Goal: Task Accomplishment & Management: Complete application form

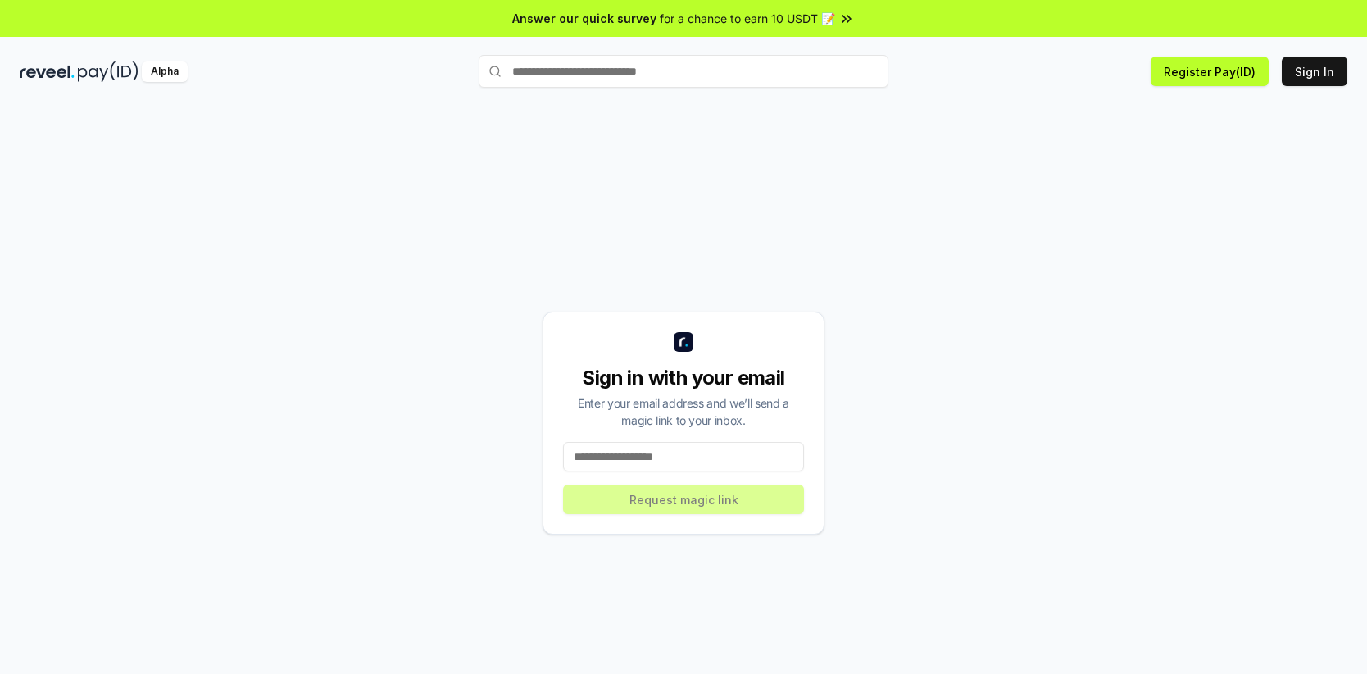
click at [637, 460] on input at bounding box center [683, 457] width 241 height 30
paste input "**********"
type input "**********"
click at [632, 495] on button "Request magic link" at bounding box center [683, 499] width 241 height 30
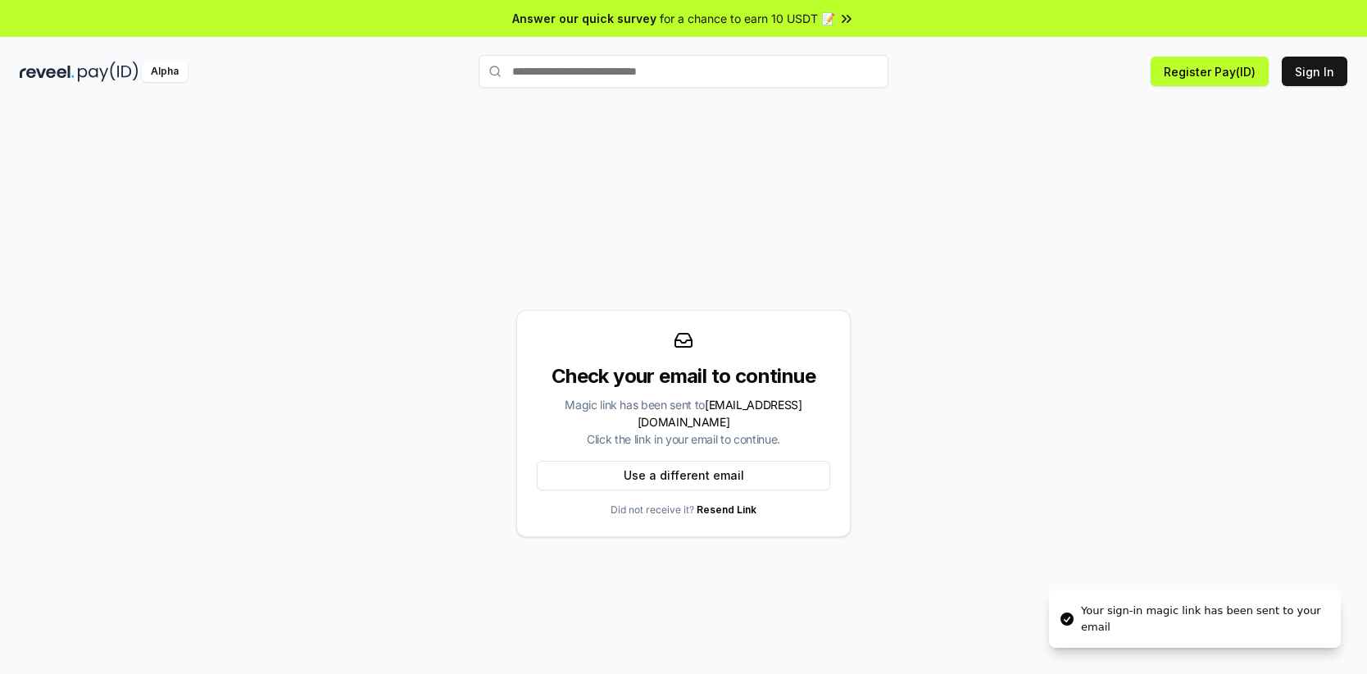
click at [561, 359] on div "Check your email to continue Magic link has been sent to astdeg2025@gmail.com C…" at bounding box center [683, 423] width 334 height 227
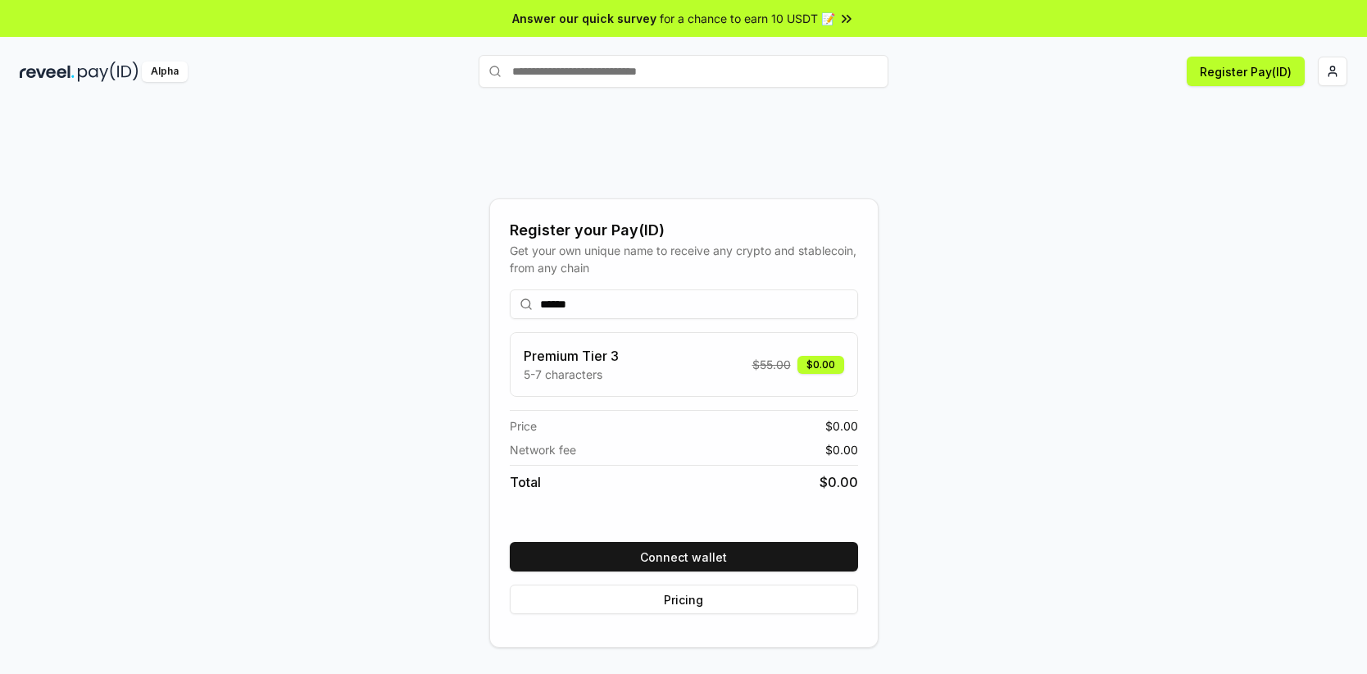
type input "******"
click at [414, 335] on div "Register your Pay(ID) Get your own unique name to receive any crypto and stable…" at bounding box center [684, 422] width 1328 height 595
click at [337, 298] on div "Register your Pay(ID) Get your own unique name to receive any crypto and stable…" at bounding box center [684, 422] width 1328 height 595
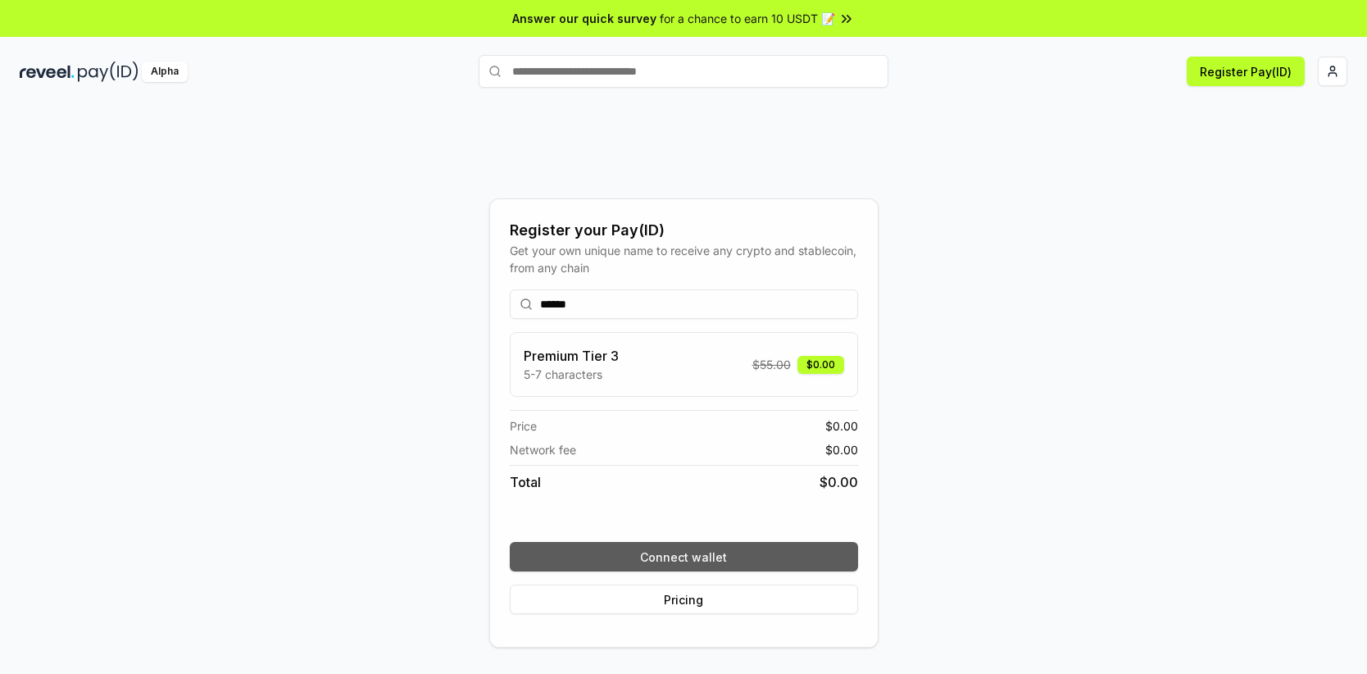
click at [653, 557] on button "Connect wallet" at bounding box center [684, 557] width 348 height 30
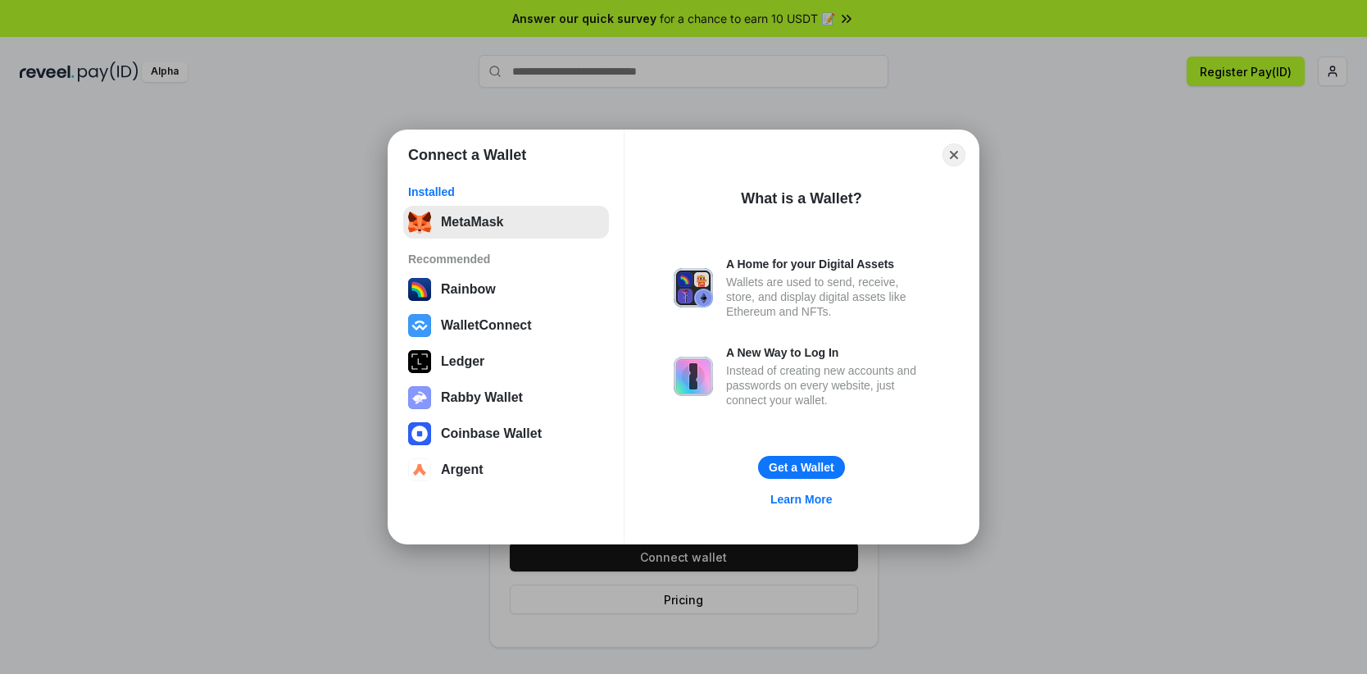
click at [490, 227] on button "MetaMask" at bounding box center [506, 222] width 206 height 33
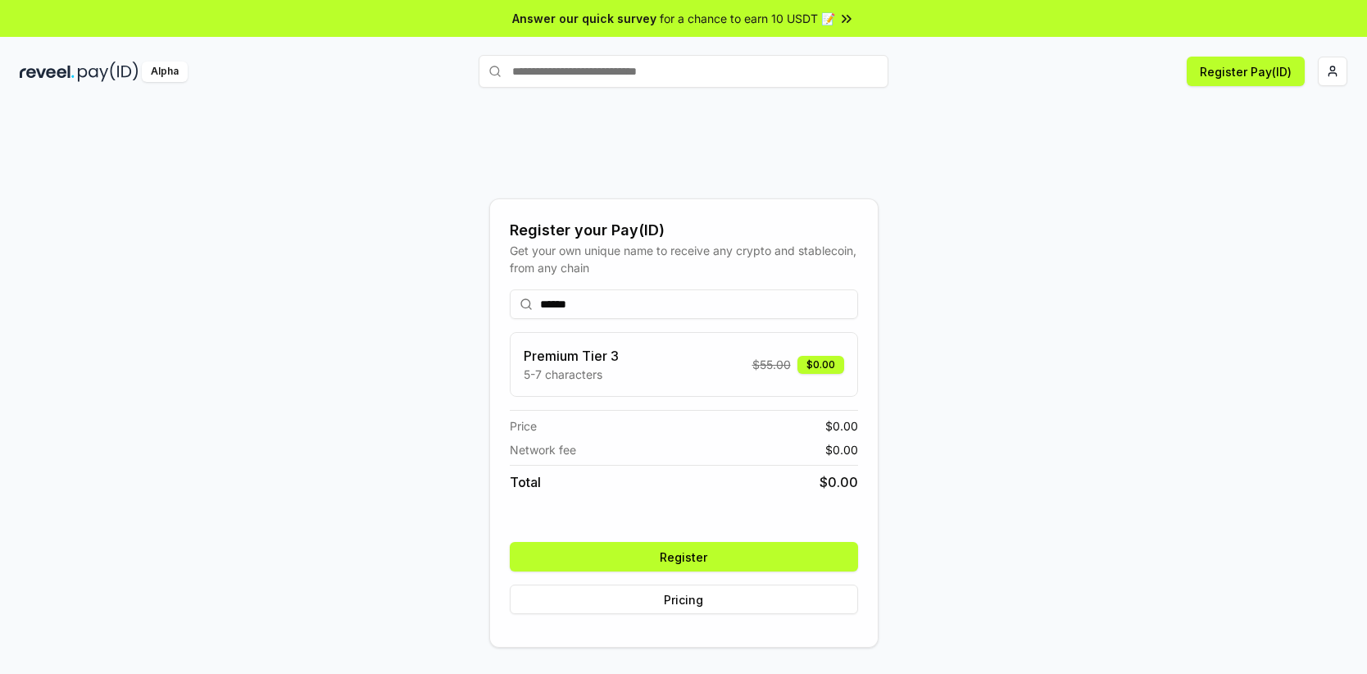
click at [1116, 534] on div "Register your Pay(ID) Get your own unique name to receive any crypto and stable…" at bounding box center [684, 422] width 1328 height 595
click at [784, 557] on button "Register" at bounding box center [684, 557] width 348 height 30
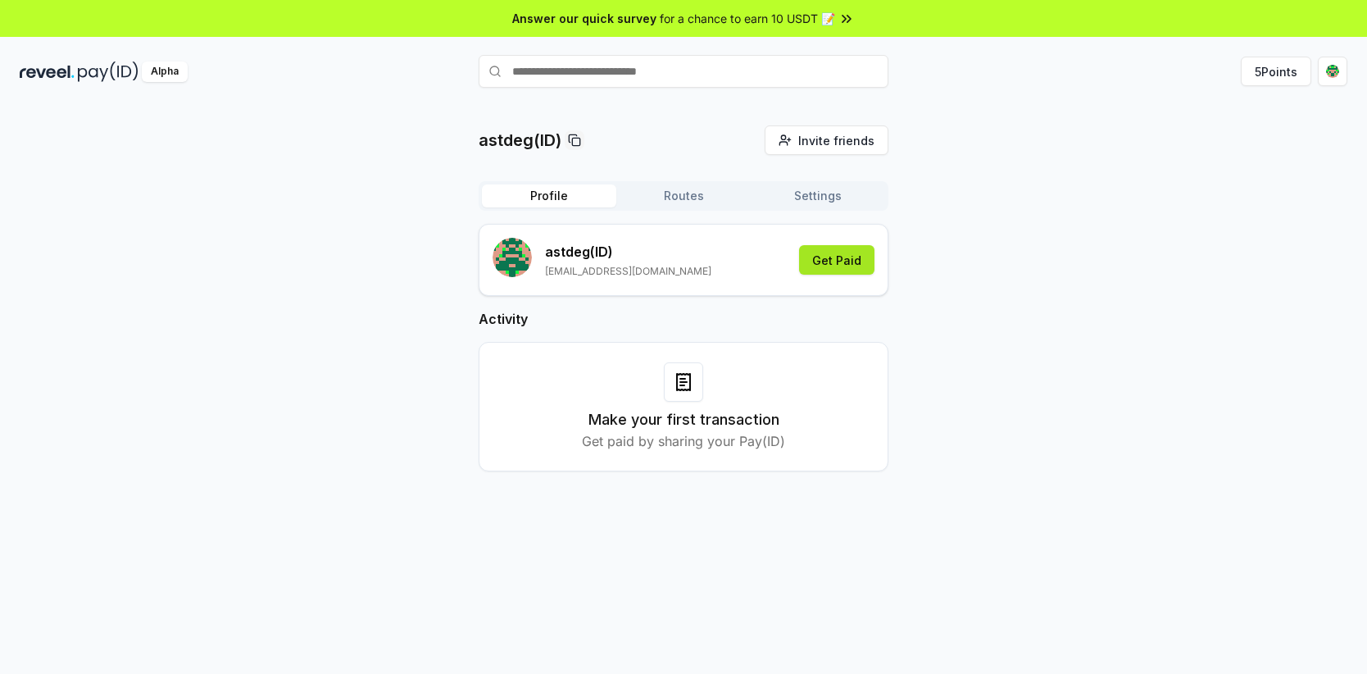
click at [861, 270] on button "Get Paid" at bounding box center [836, 260] width 75 height 30
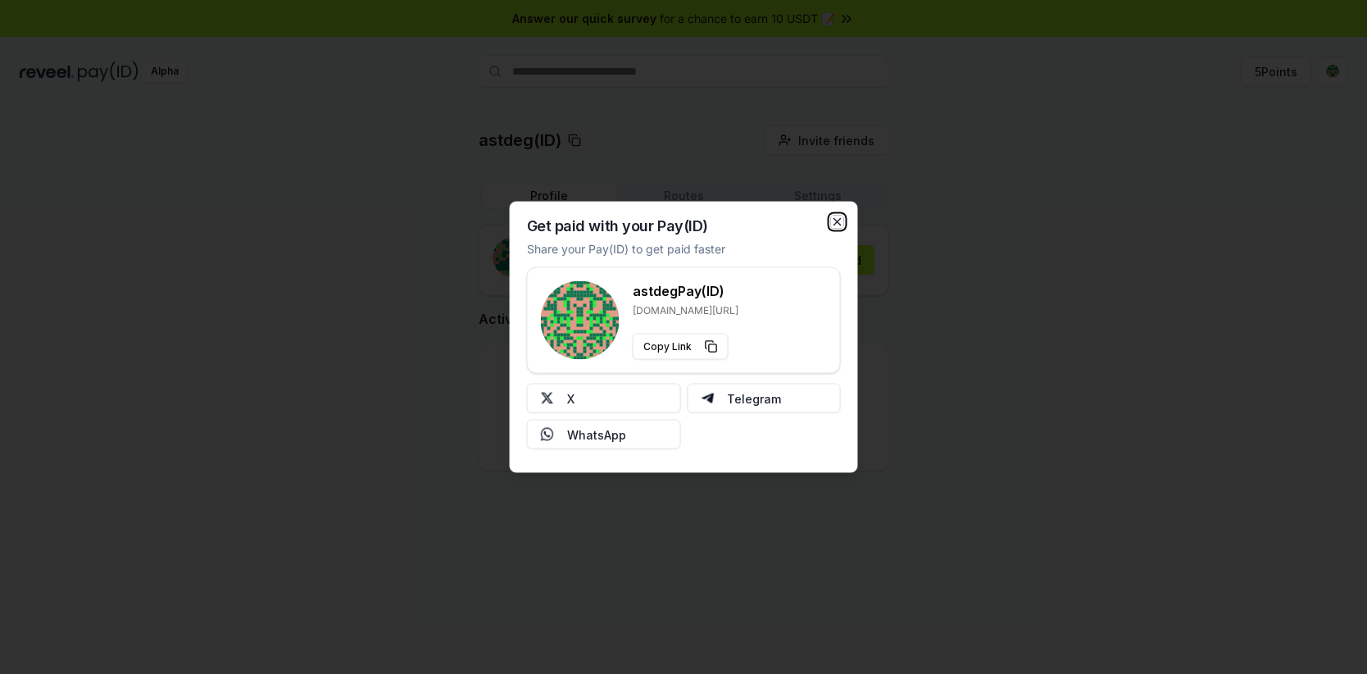
click at [835, 220] on icon "button" at bounding box center [837, 222] width 13 height 13
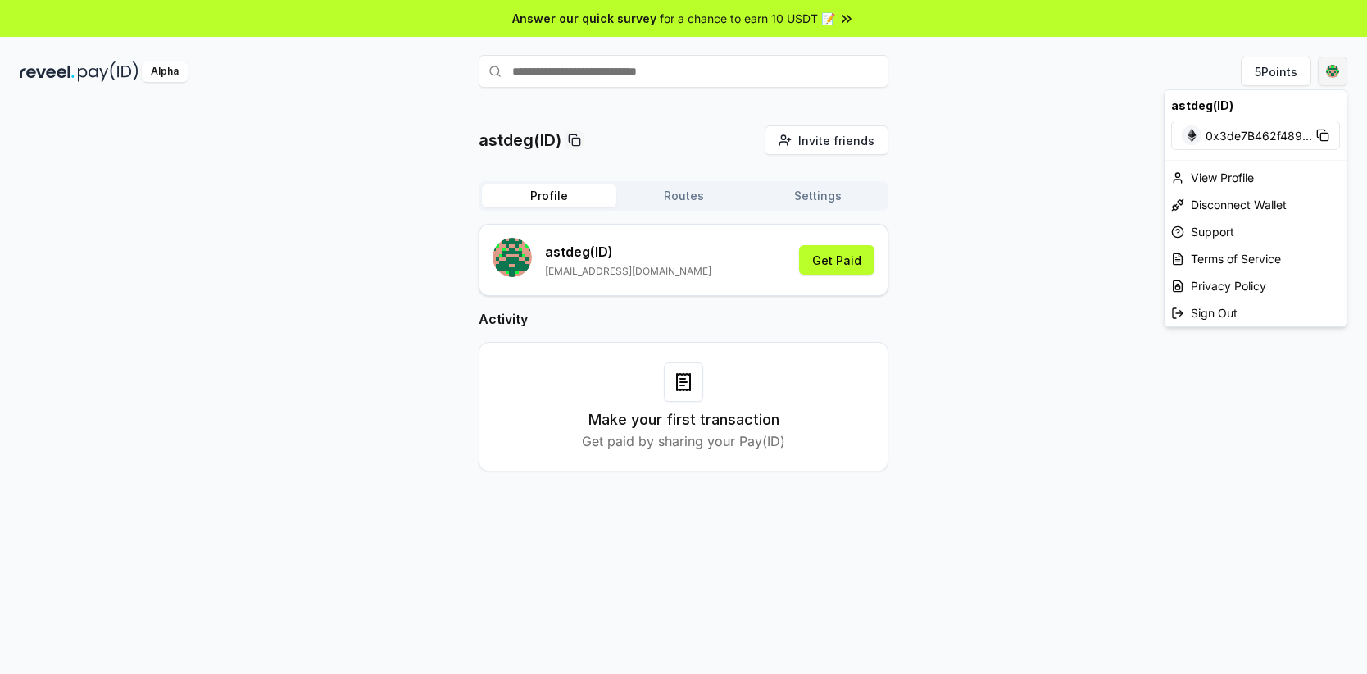
click at [1338, 75] on html "Answer our quick survey for a chance to earn 10 USDT 📝 Alpha 5 Points astdeg(ID…" at bounding box center [683, 337] width 1367 height 674
click at [1241, 175] on div "View Profile" at bounding box center [1256, 177] width 182 height 27
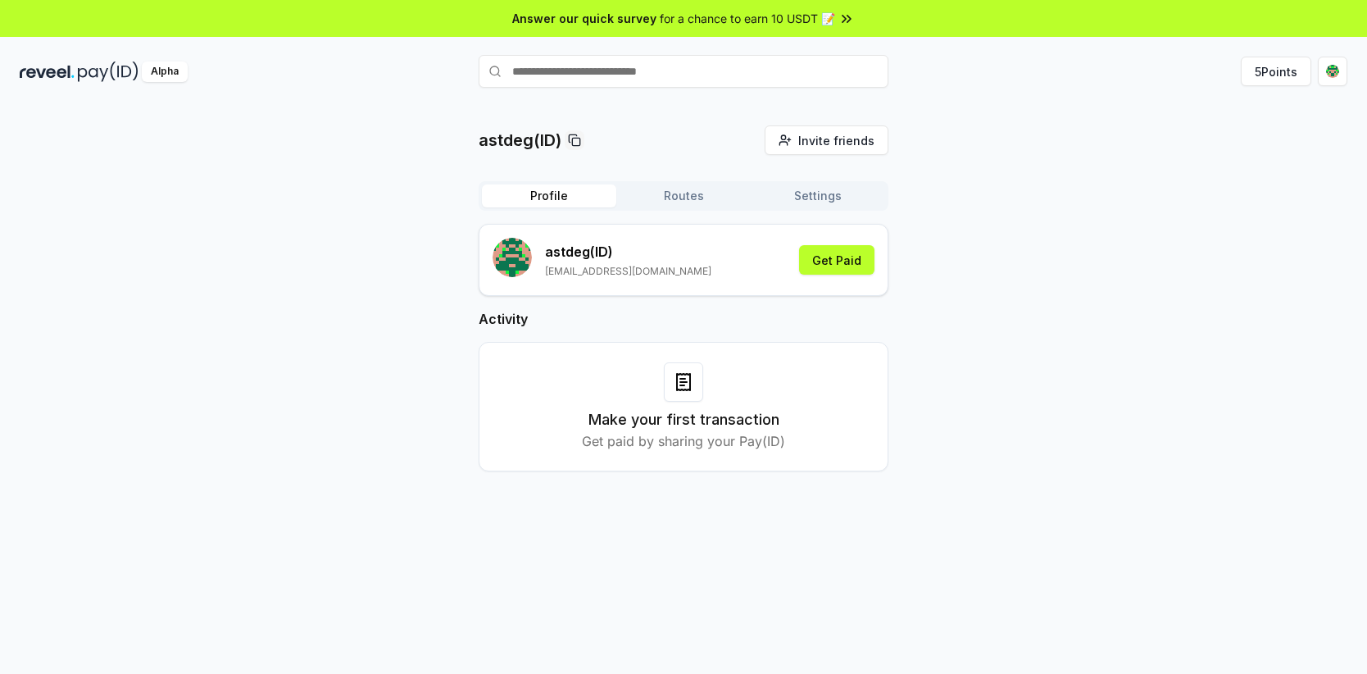
click at [335, 289] on div "astdeg(ID) Invite friends Invite Profile Routes Settings astdeg (ID) astdeg2025…" at bounding box center [684, 311] width 1328 height 372
click at [1290, 70] on button "5 Points" at bounding box center [1276, 72] width 70 height 30
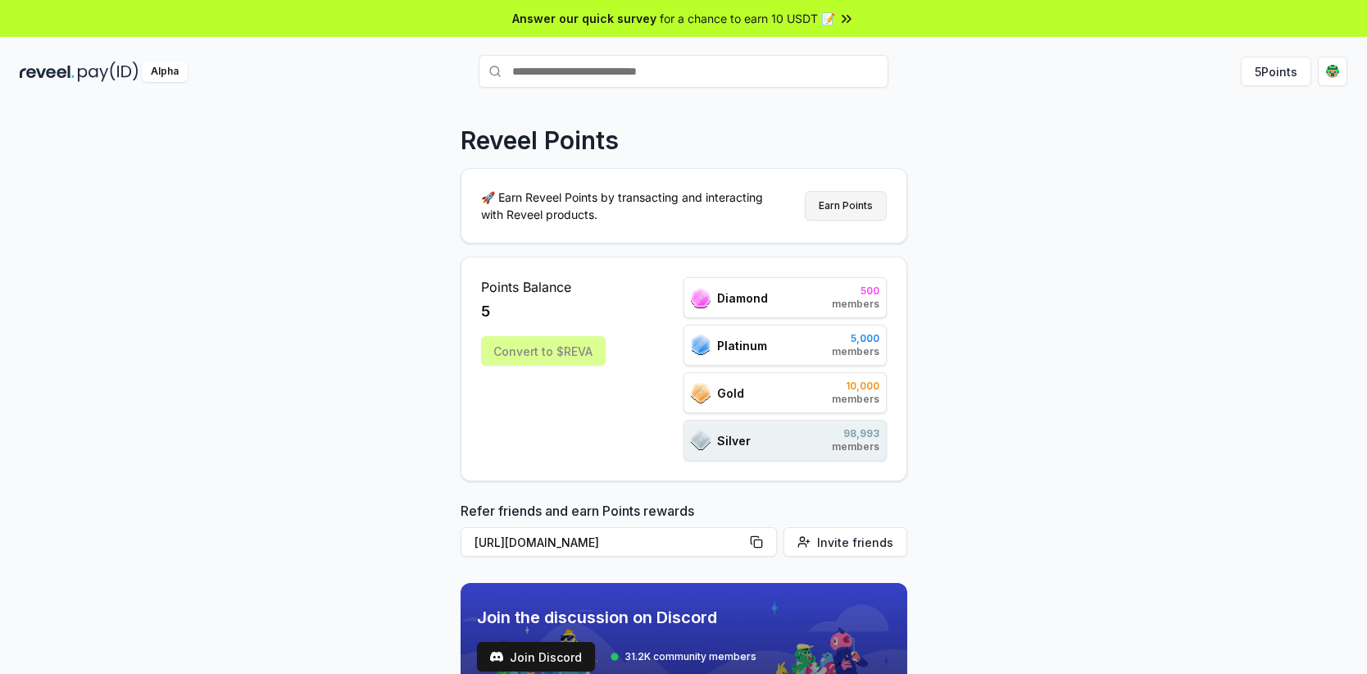
click at [831, 209] on button "Earn Points" at bounding box center [846, 206] width 82 height 30
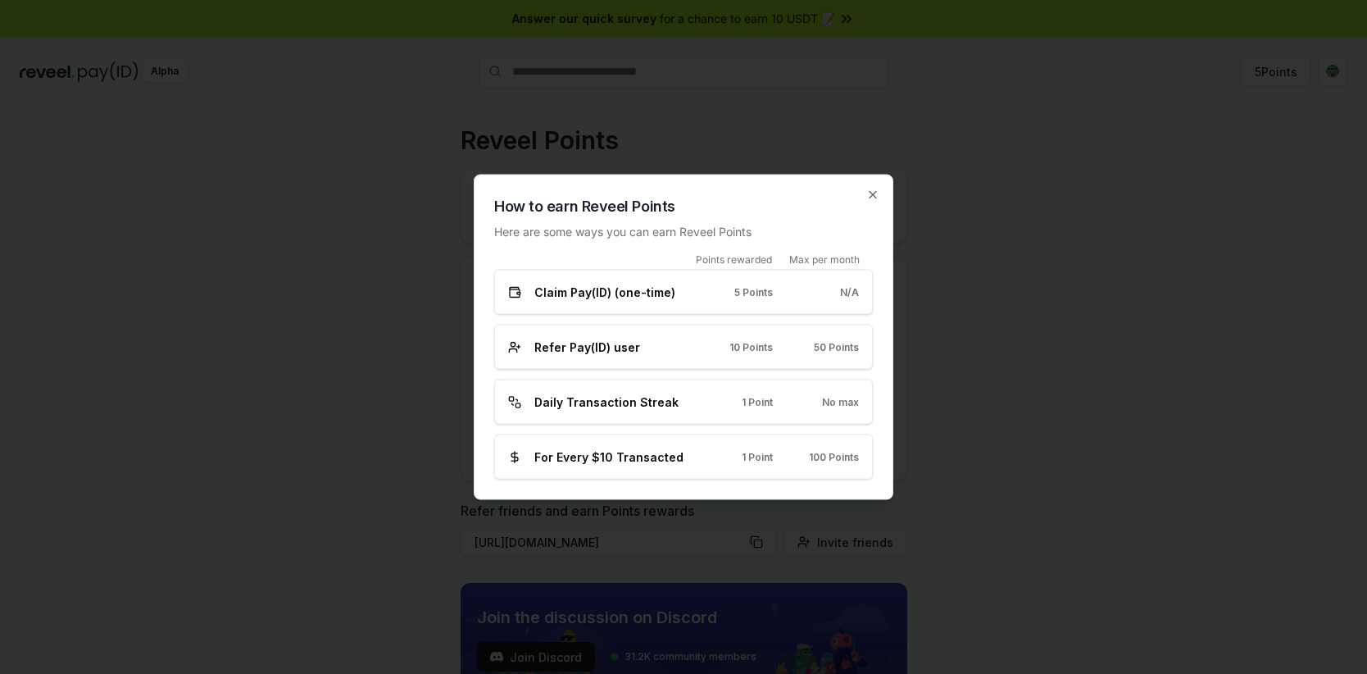
click at [749, 348] on span "10 Points" at bounding box center [751, 346] width 43 height 13
click at [872, 198] on icon "button" at bounding box center [872, 195] width 13 height 13
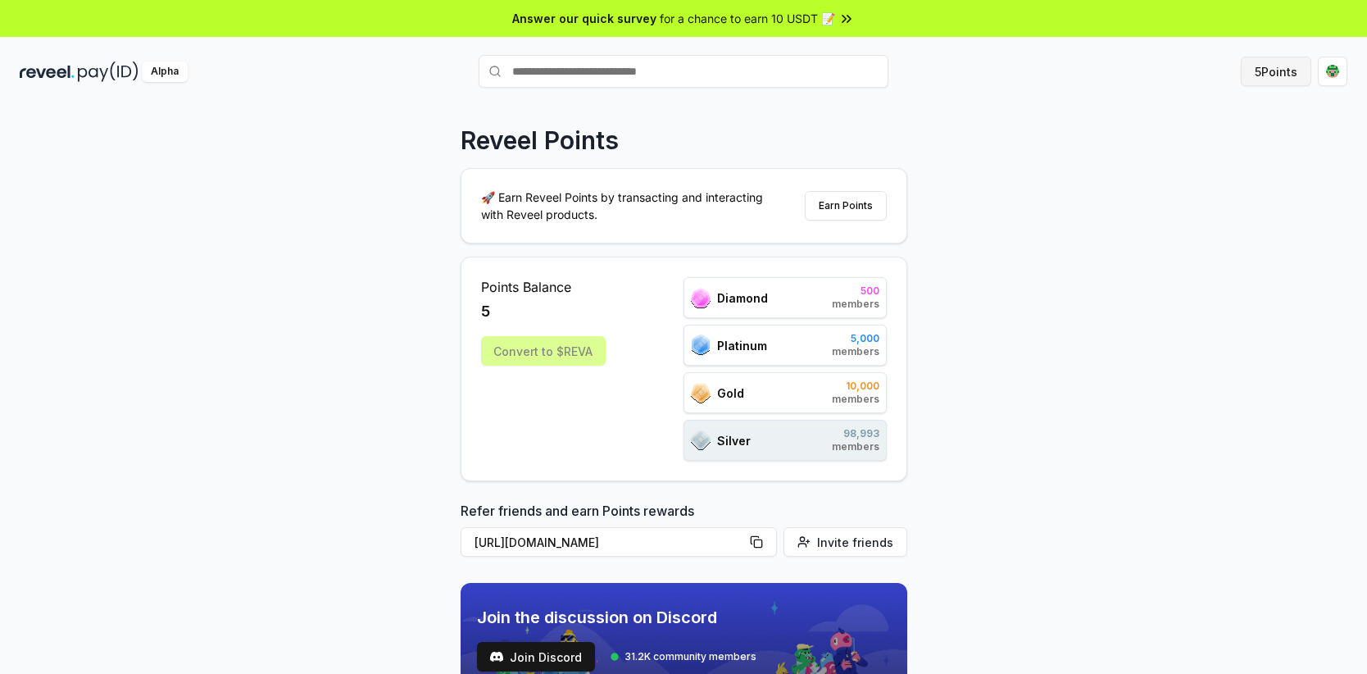
click at [1294, 80] on button "5 Points" at bounding box center [1276, 72] width 70 height 30
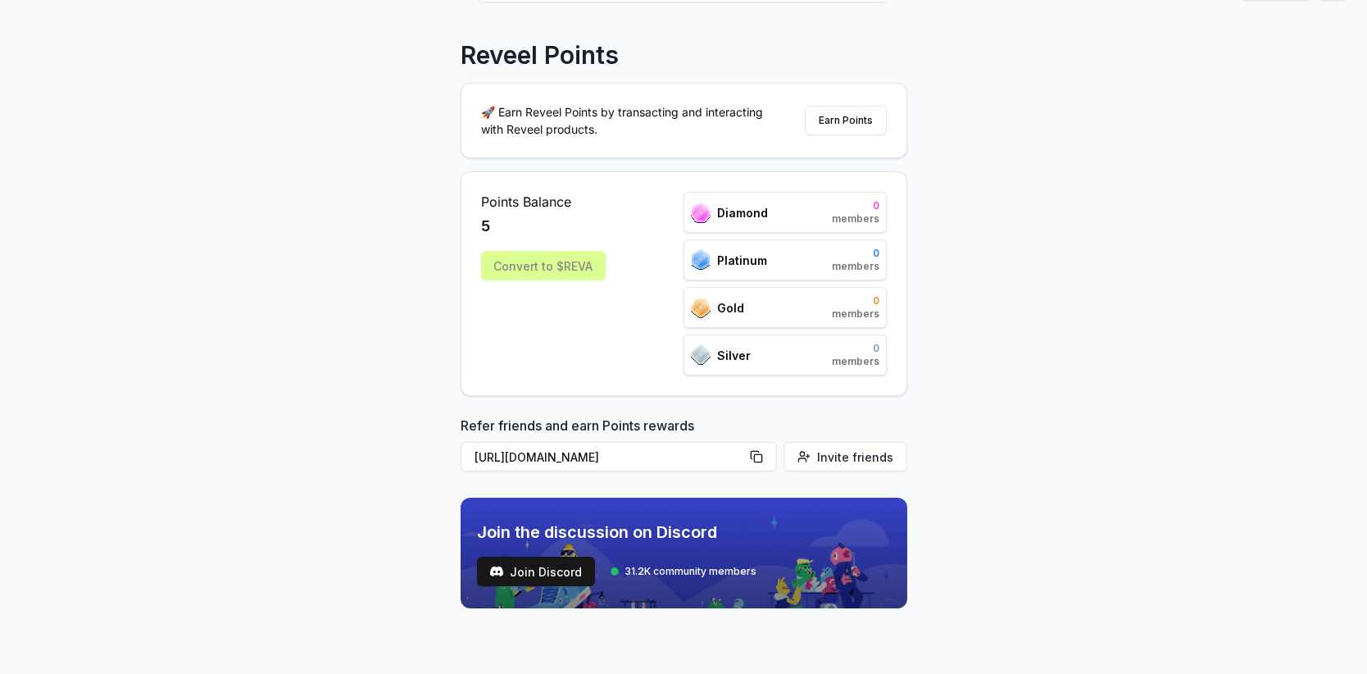
scroll to position [92, 0]
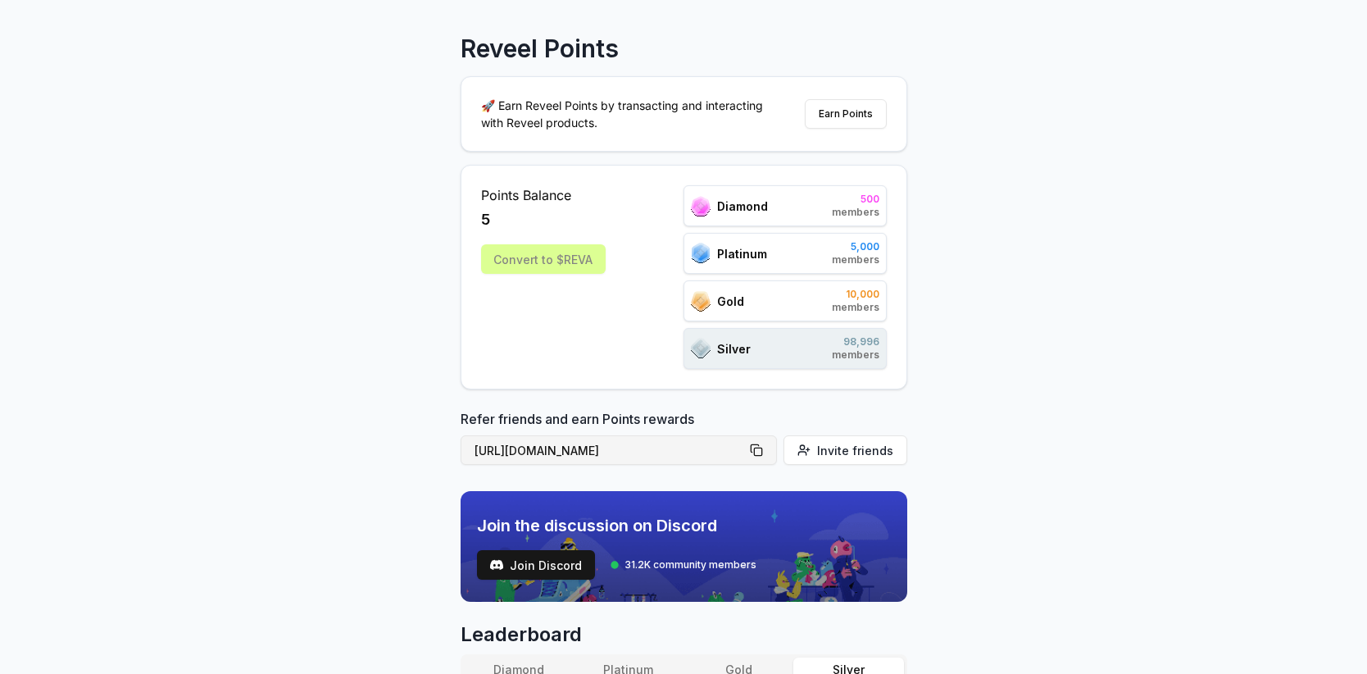
click at [761, 451] on button "[URL][DOMAIN_NAME]" at bounding box center [619, 450] width 316 height 30
type button "[URL][DOMAIN_NAME]"
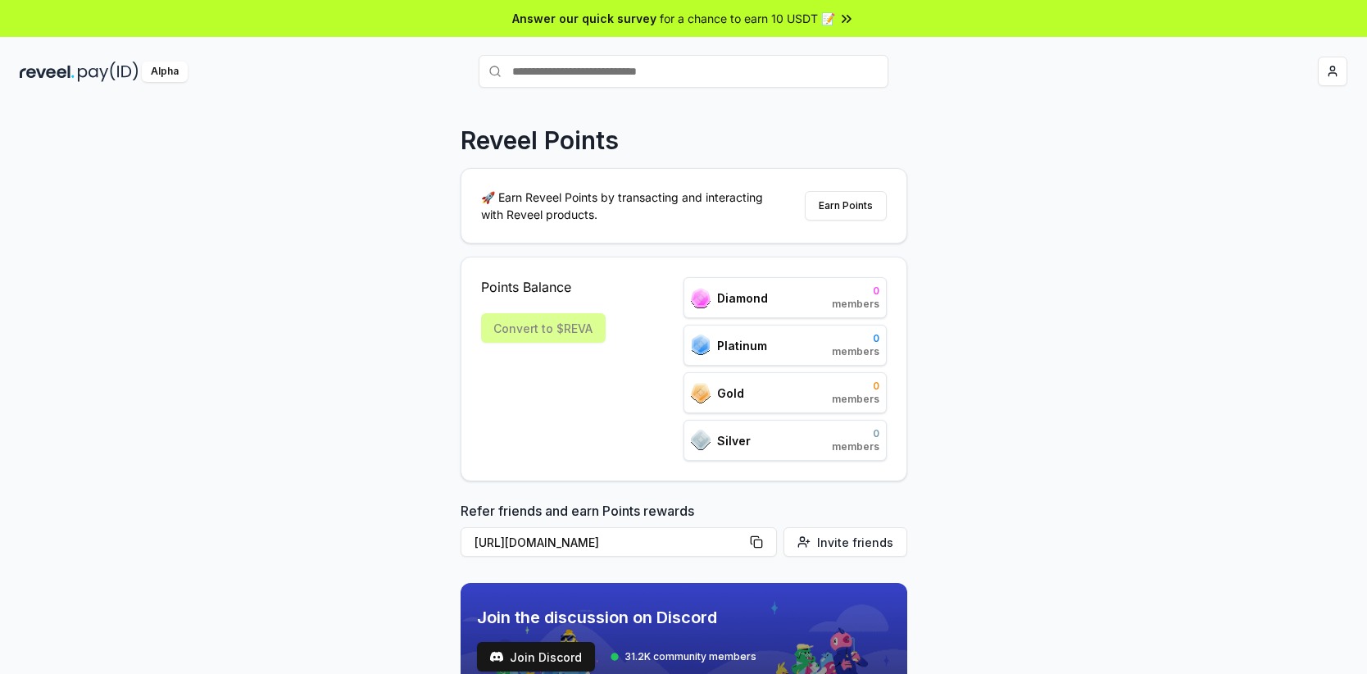
click at [339, 212] on div "Reveel Points 🚀 Earn Reveel Points by transacting and interacting with Reveel p…" at bounding box center [683, 407] width 1367 height 628
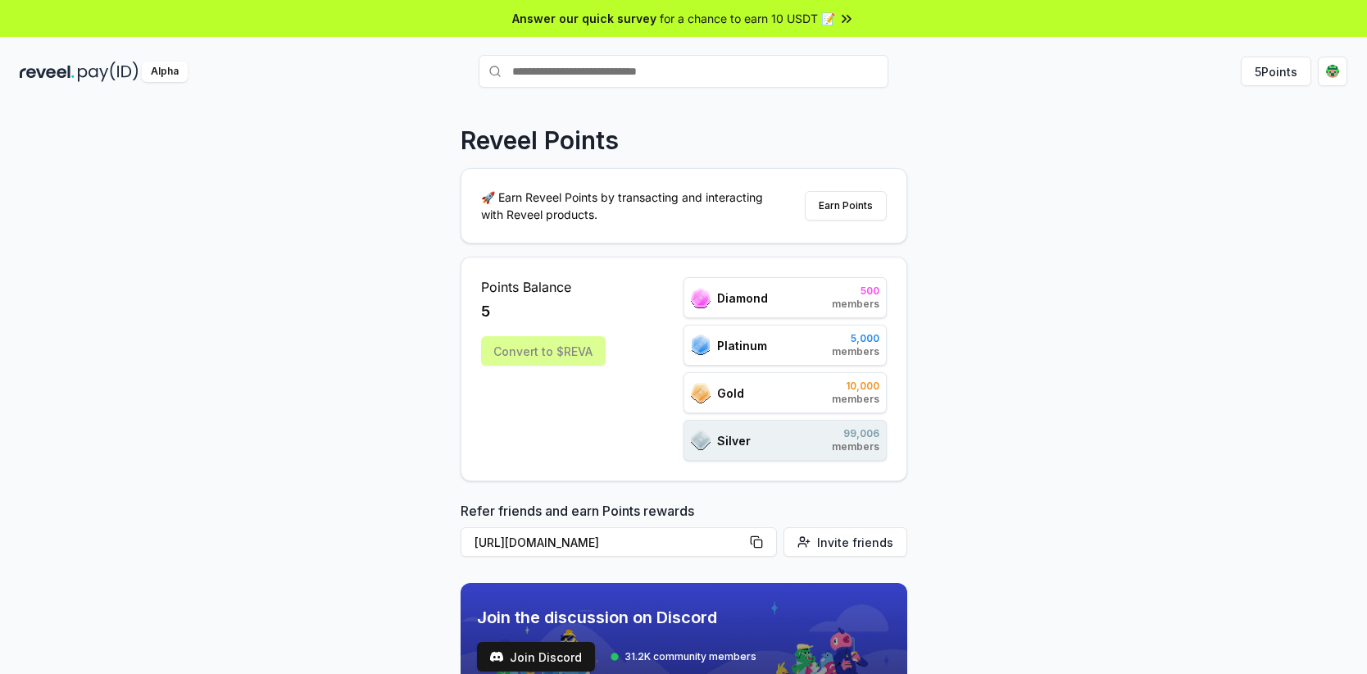
click at [720, 22] on span "for a chance to earn 10 USDT 📝" at bounding box center [747, 18] width 175 height 17
click at [1299, 71] on button "5 Points" at bounding box center [1276, 72] width 70 height 30
click at [840, 210] on button "Earn Points" at bounding box center [846, 206] width 82 height 30
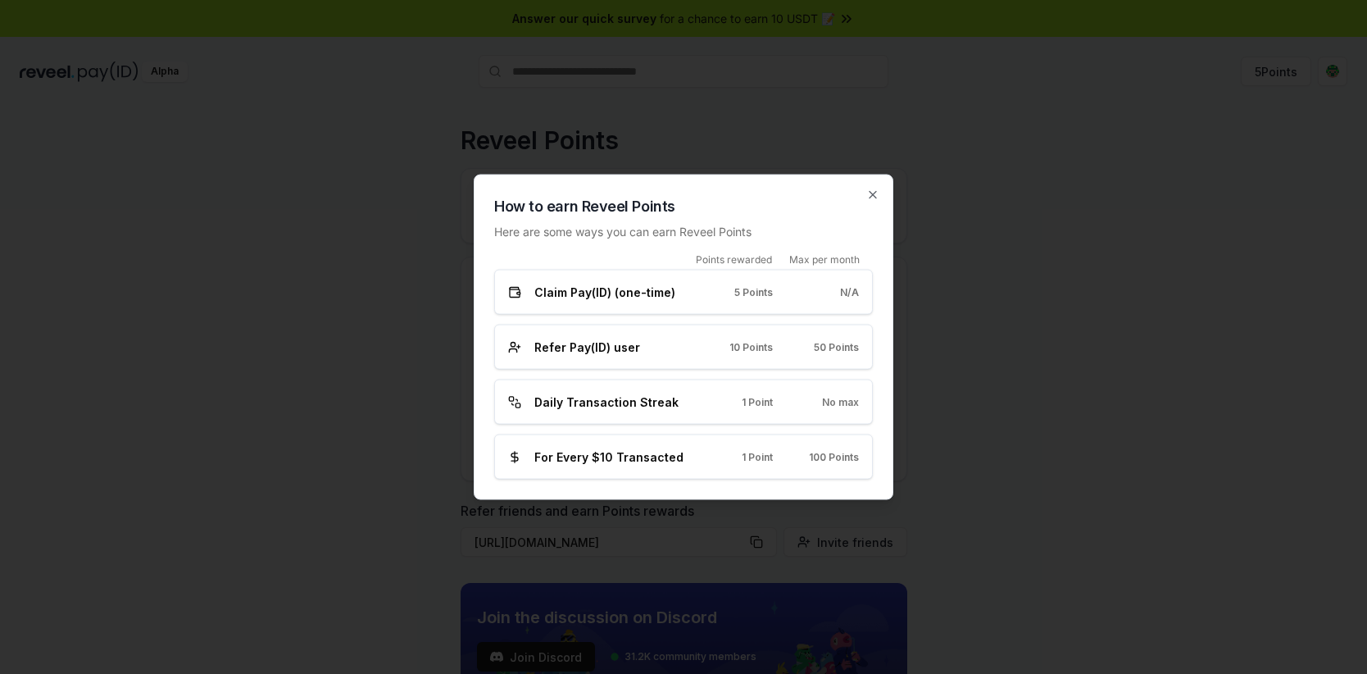
click at [880, 187] on div "How to earn Reveel Points Here are some ways you can earn Reveel Points Points …" at bounding box center [684, 337] width 420 height 325
click at [875, 195] on icon "button" at bounding box center [872, 195] width 13 height 13
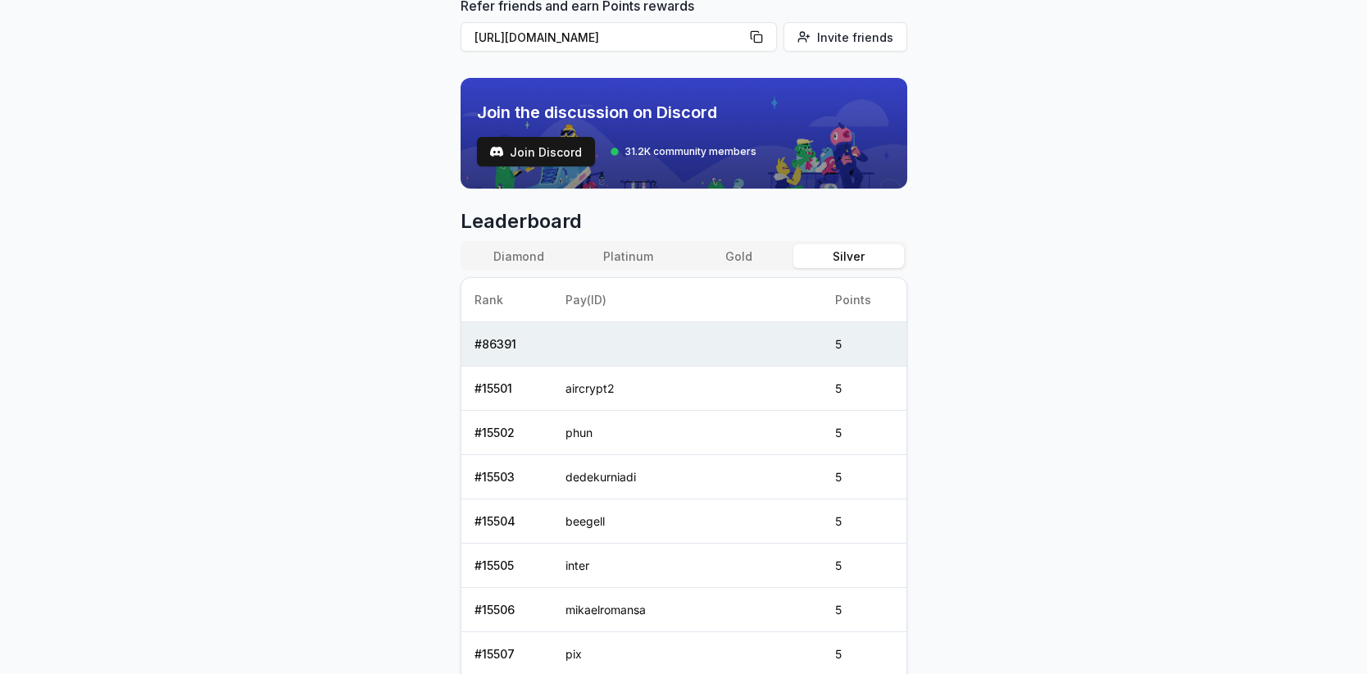
scroll to position [574, 0]
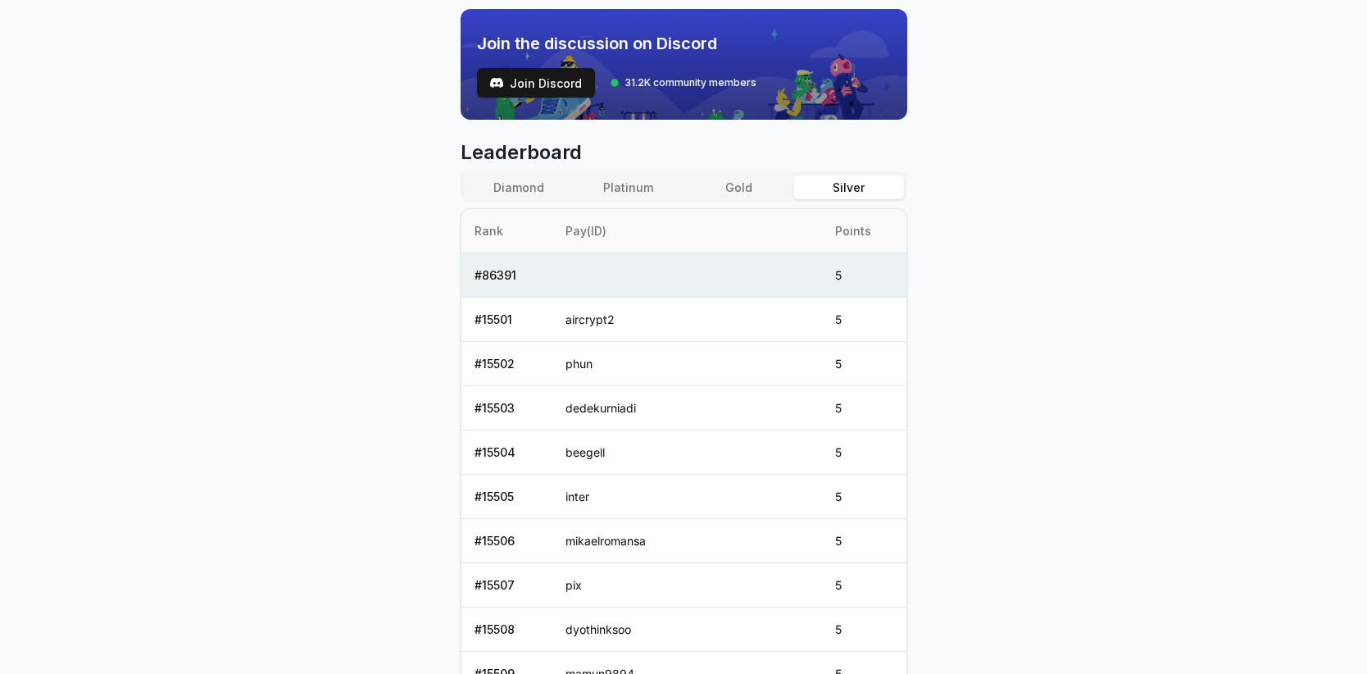
click at [625, 218] on th "Pay(ID)" at bounding box center [687, 231] width 270 height 44
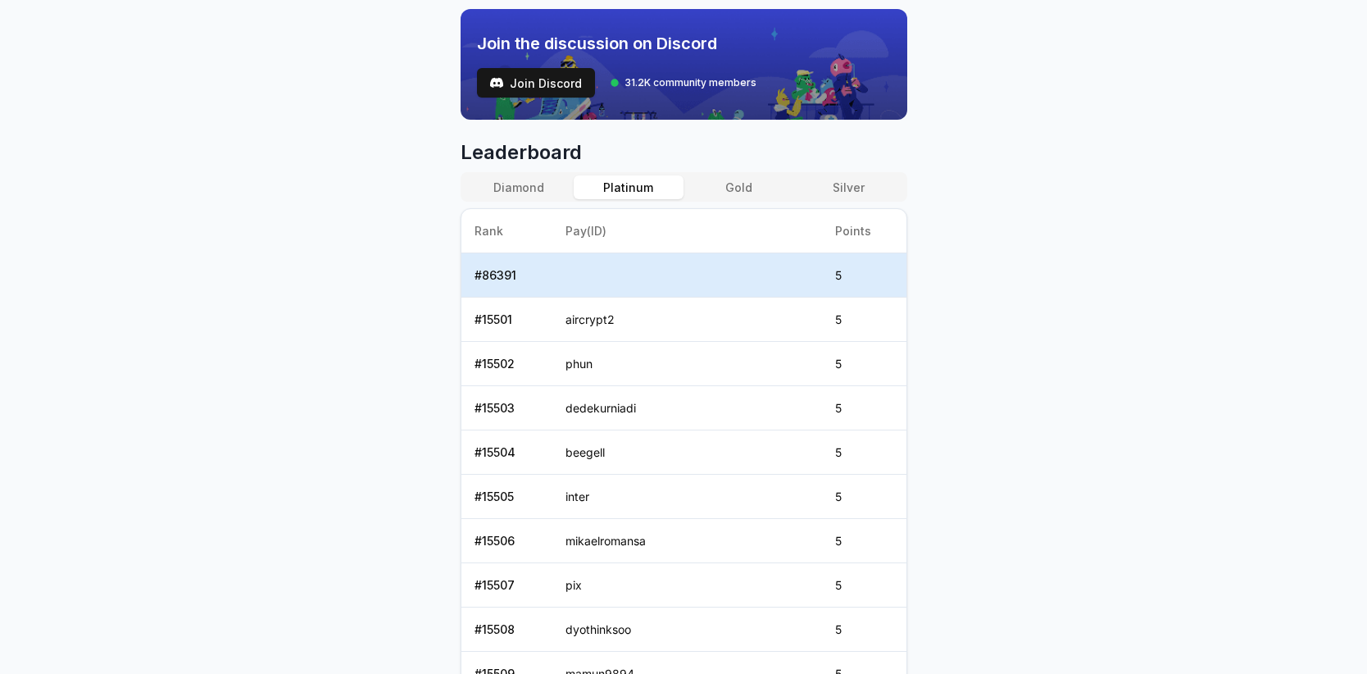
click at [635, 186] on button "Platinum" at bounding box center [629, 187] width 110 height 24
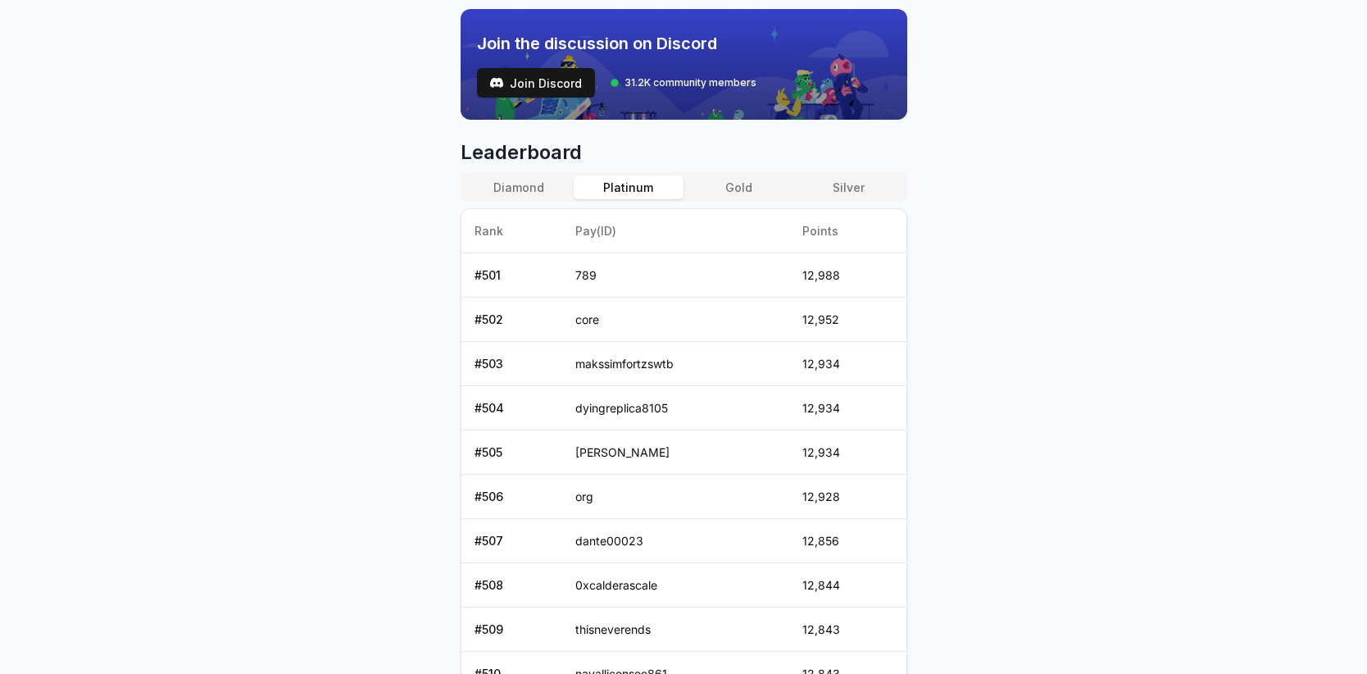
click at [843, 202] on div "Diamond Platinum Gold Silver Rank Pay(ID) Points # 501 789 12,988 # 502 core 12…" at bounding box center [684, 434] width 447 height 524
click at [487, 193] on button "Diamond" at bounding box center [519, 187] width 110 height 24
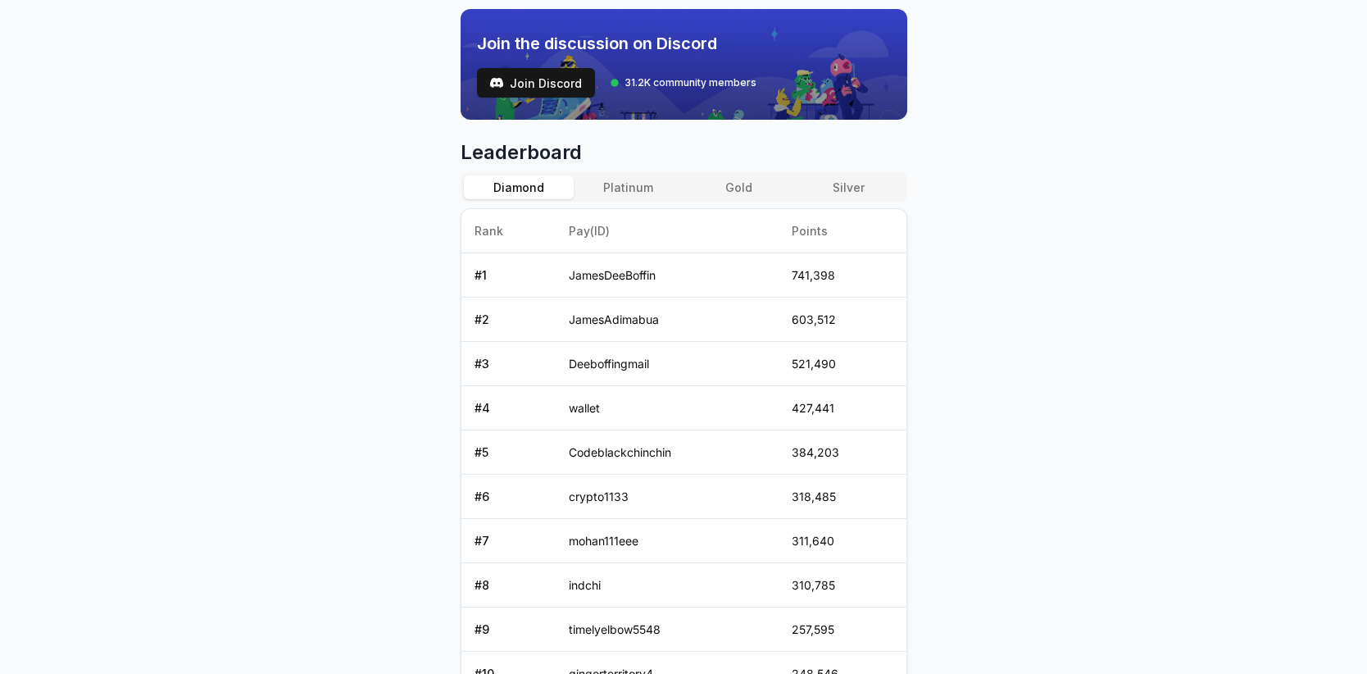
click at [872, 186] on button "Silver" at bounding box center [848, 187] width 110 height 24
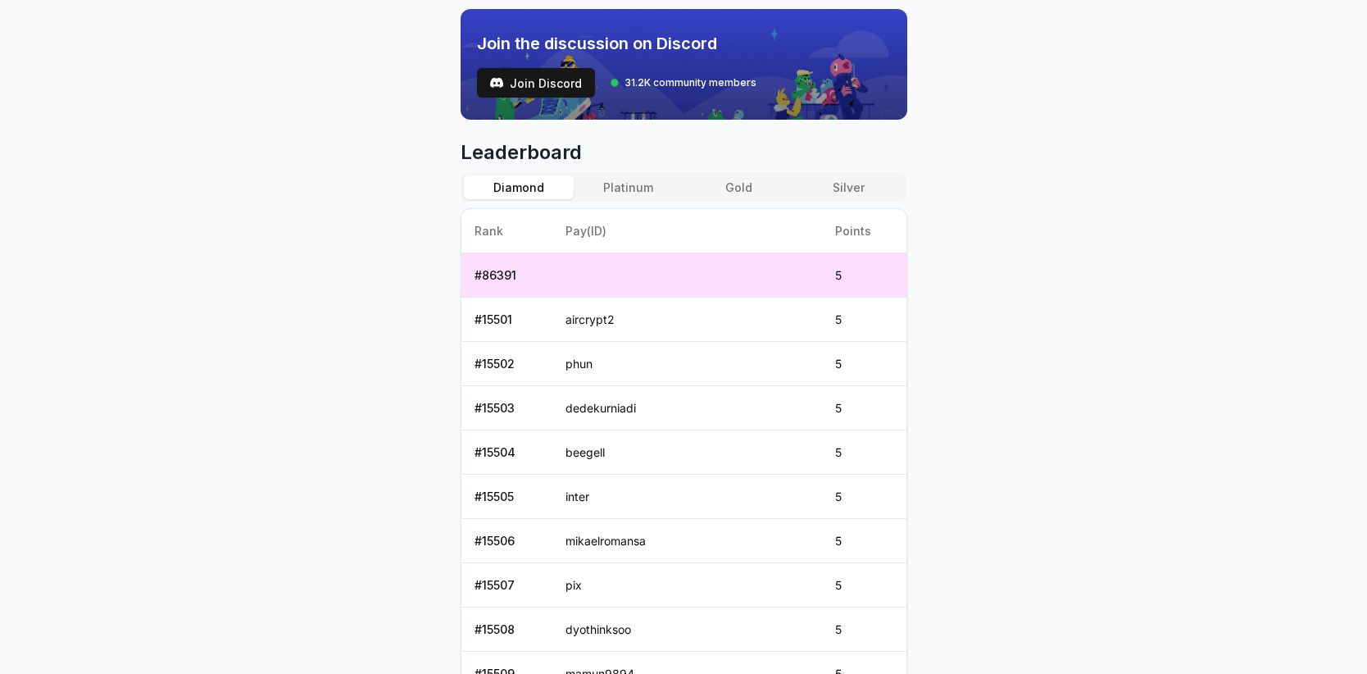
drag, startPoint x: 509, startPoint y: 192, endPoint x: 410, endPoint y: 228, distance: 105.5
click at [508, 192] on button "Diamond" at bounding box center [519, 187] width 110 height 24
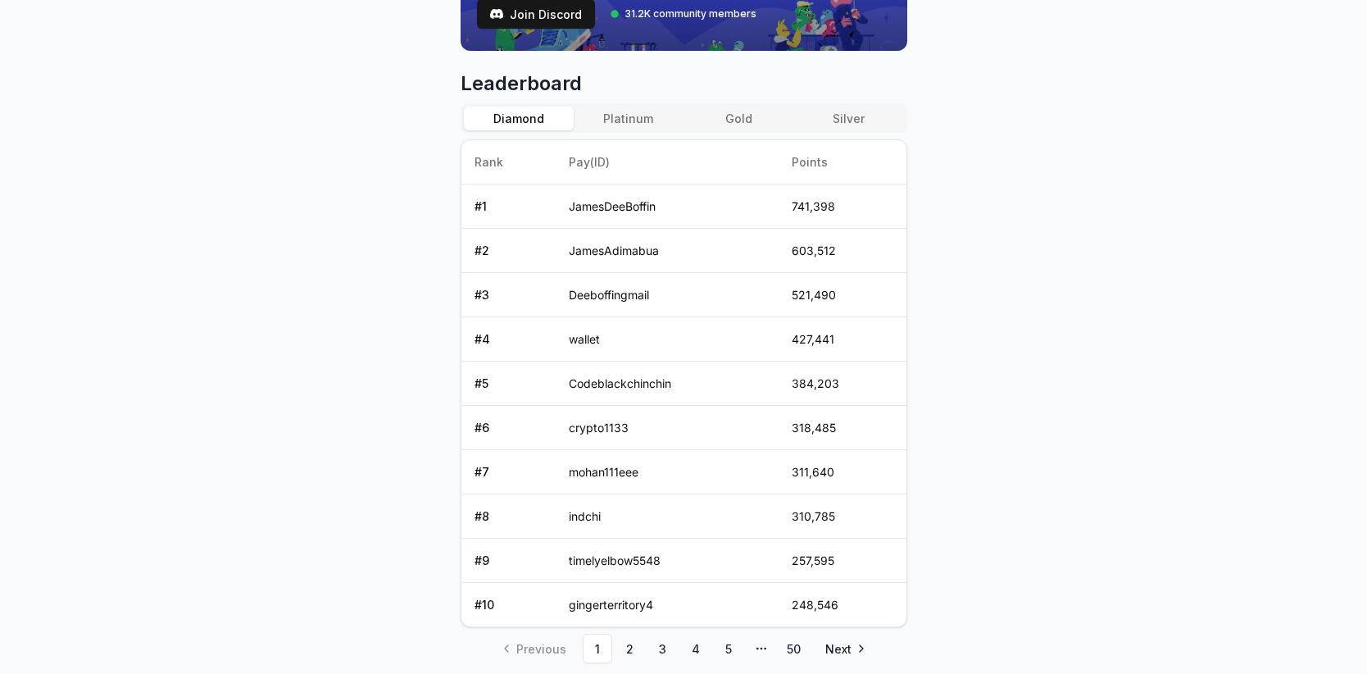
scroll to position [698, 0]
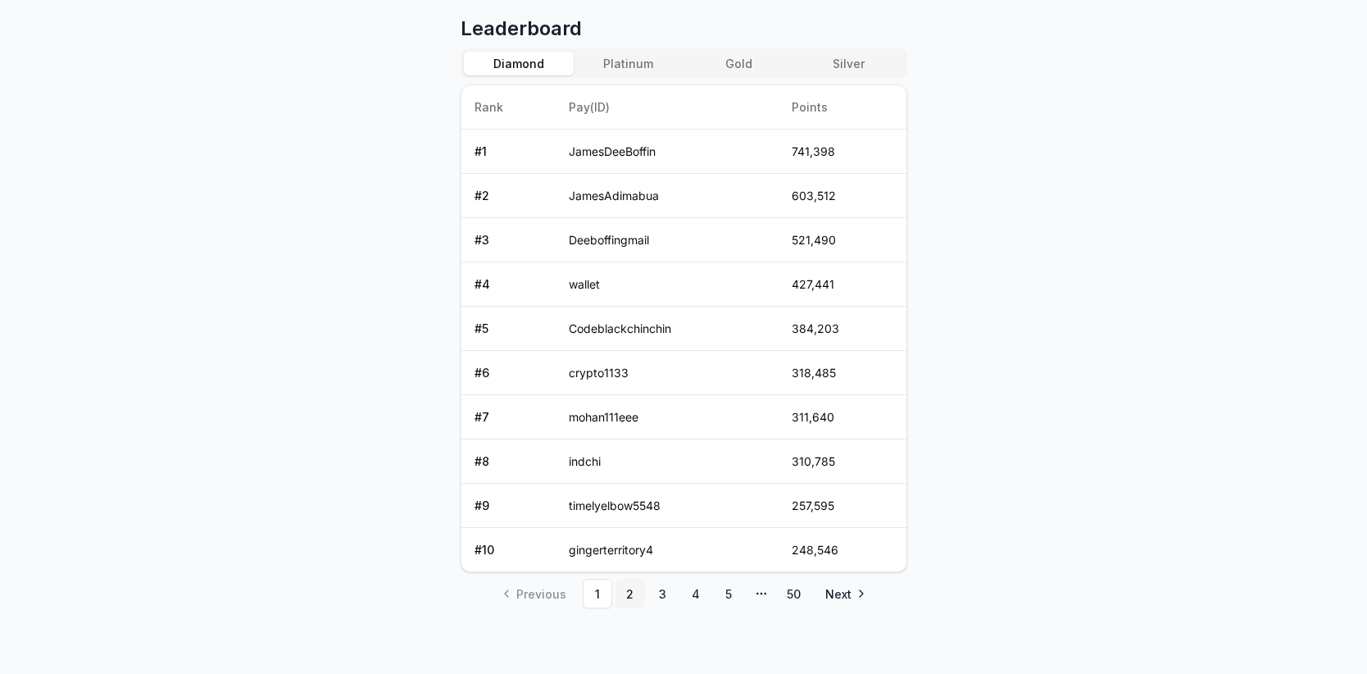
click at [629, 590] on link "2" at bounding box center [631, 594] width 30 height 30
